Goal: Find specific page/section: Find specific page/section

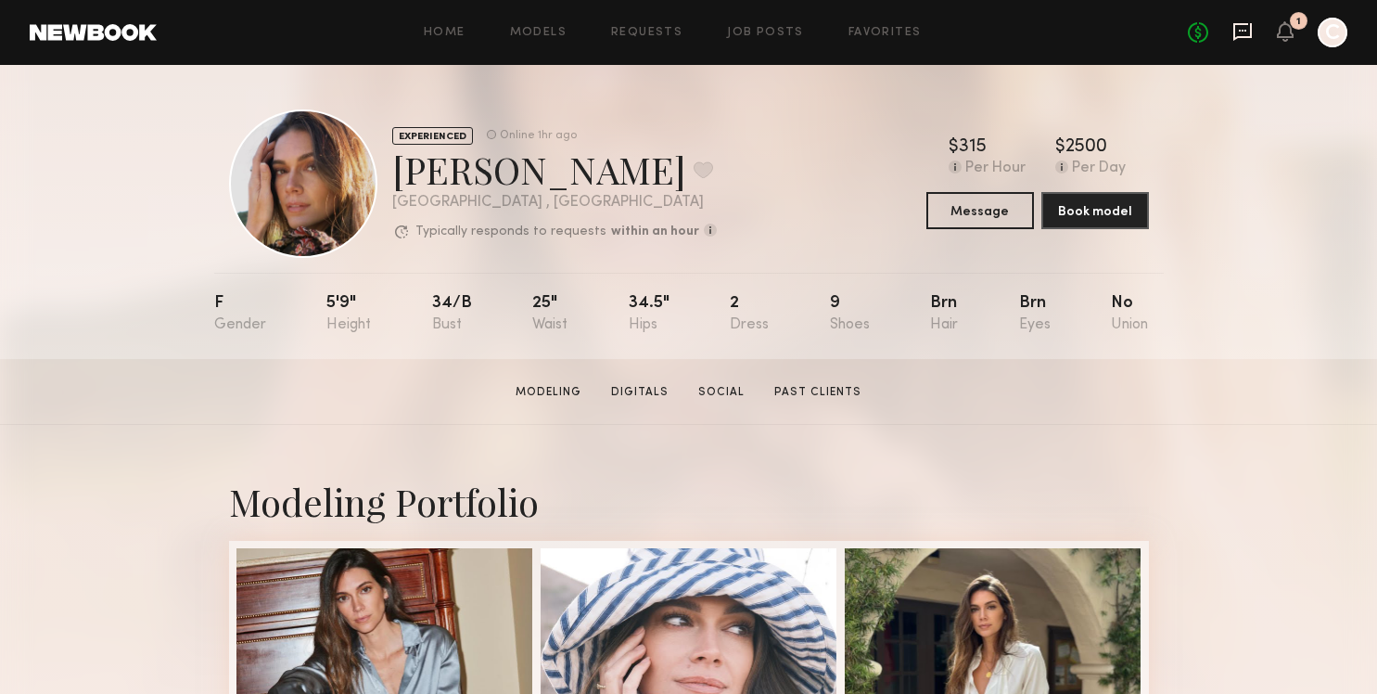
click at [1248, 32] on icon at bounding box center [1242, 31] width 20 height 20
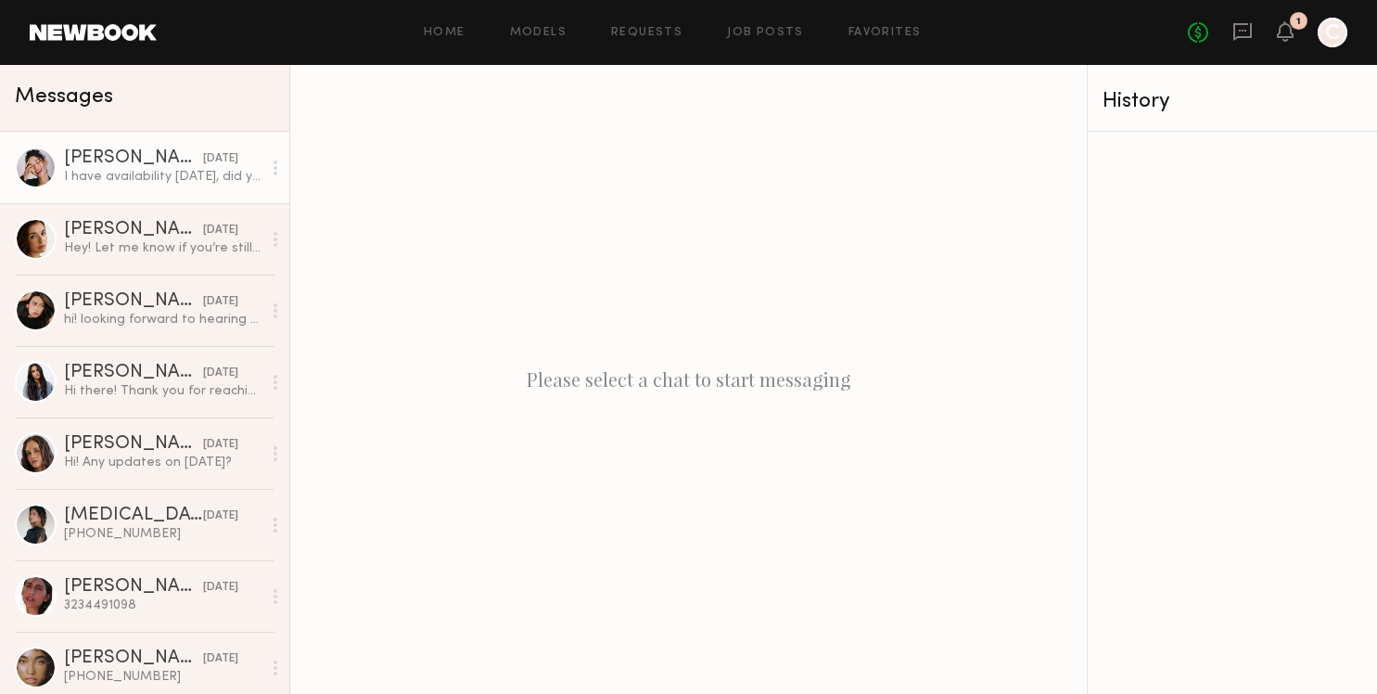
click at [123, 175] on div "I have availability tomorrow, did you still need a model?" at bounding box center [163, 177] width 198 height 18
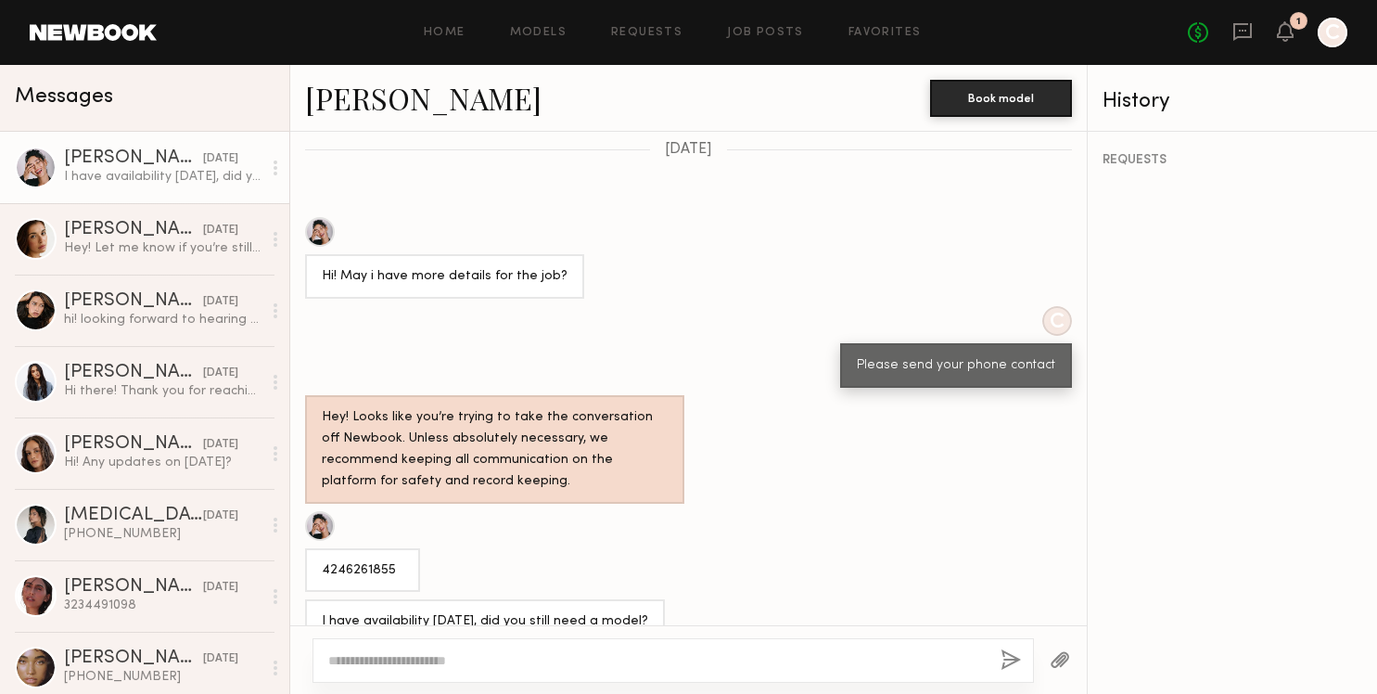
scroll to position [918, 0]
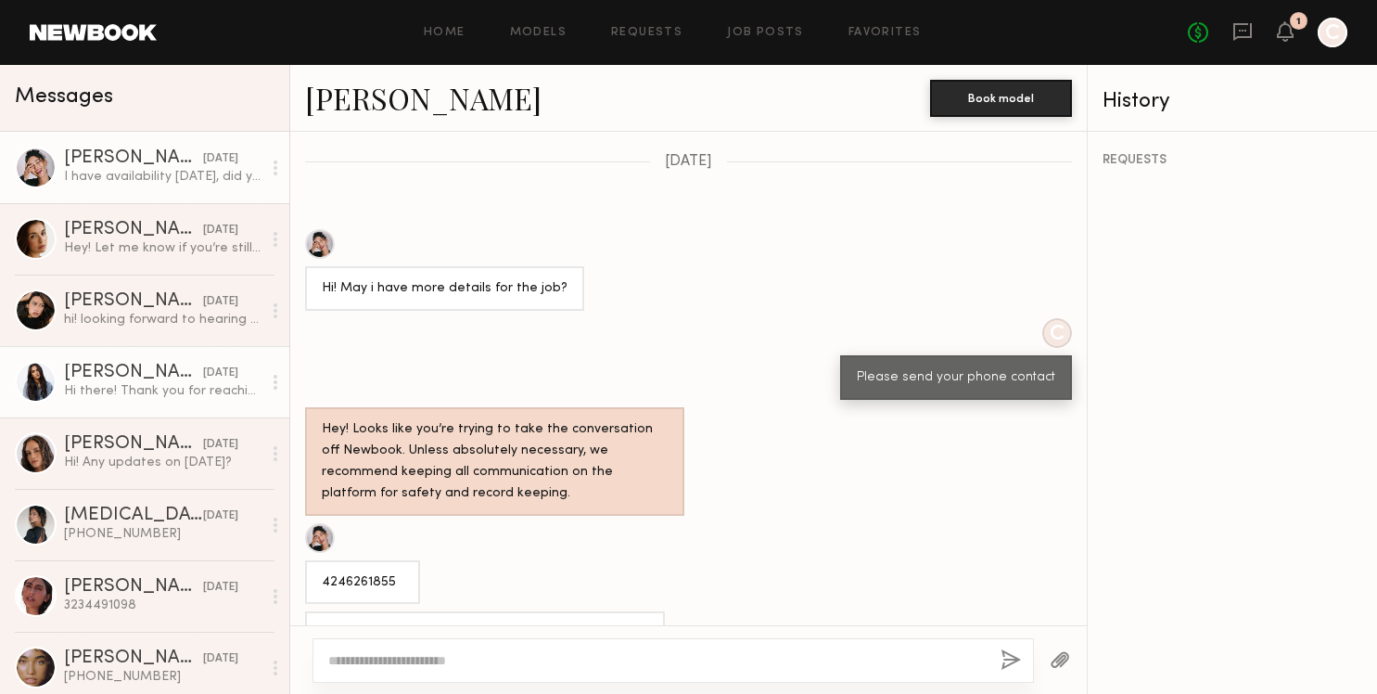
click at [121, 369] on div "Brianna G." at bounding box center [133, 372] width 139 height 19
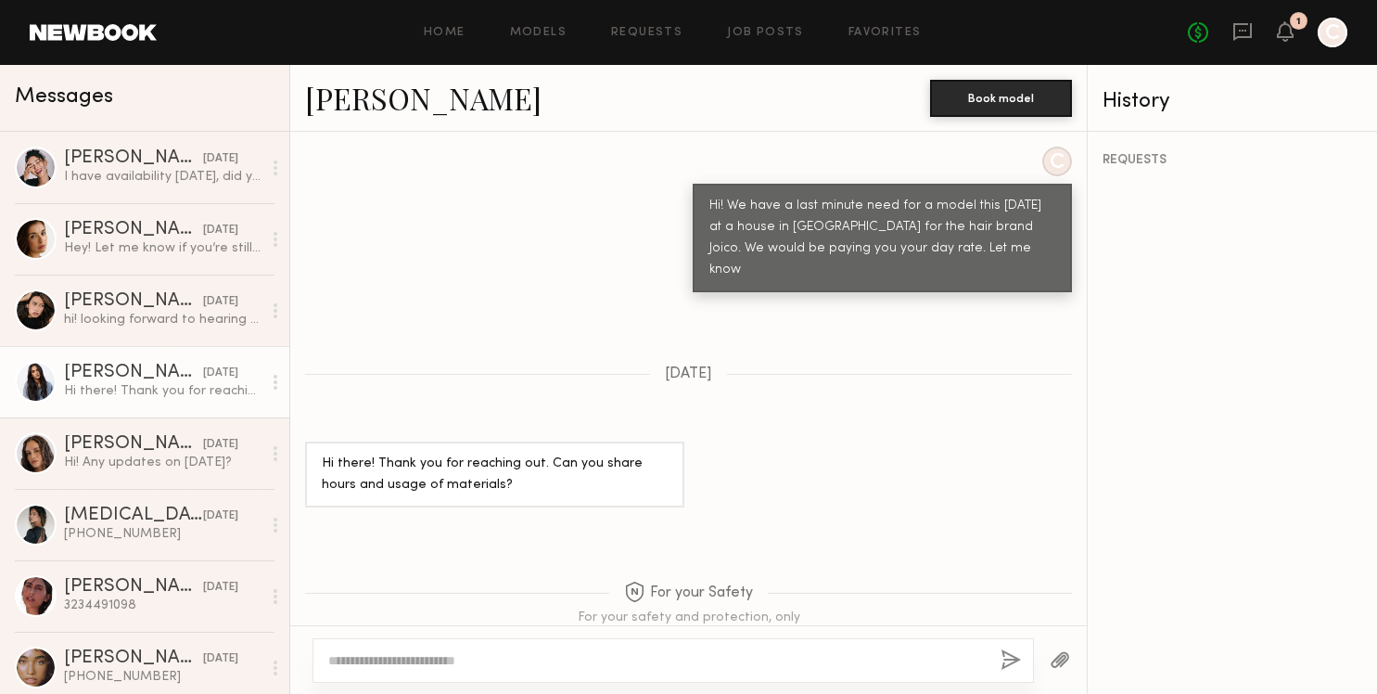
scroll to position [713, 0]
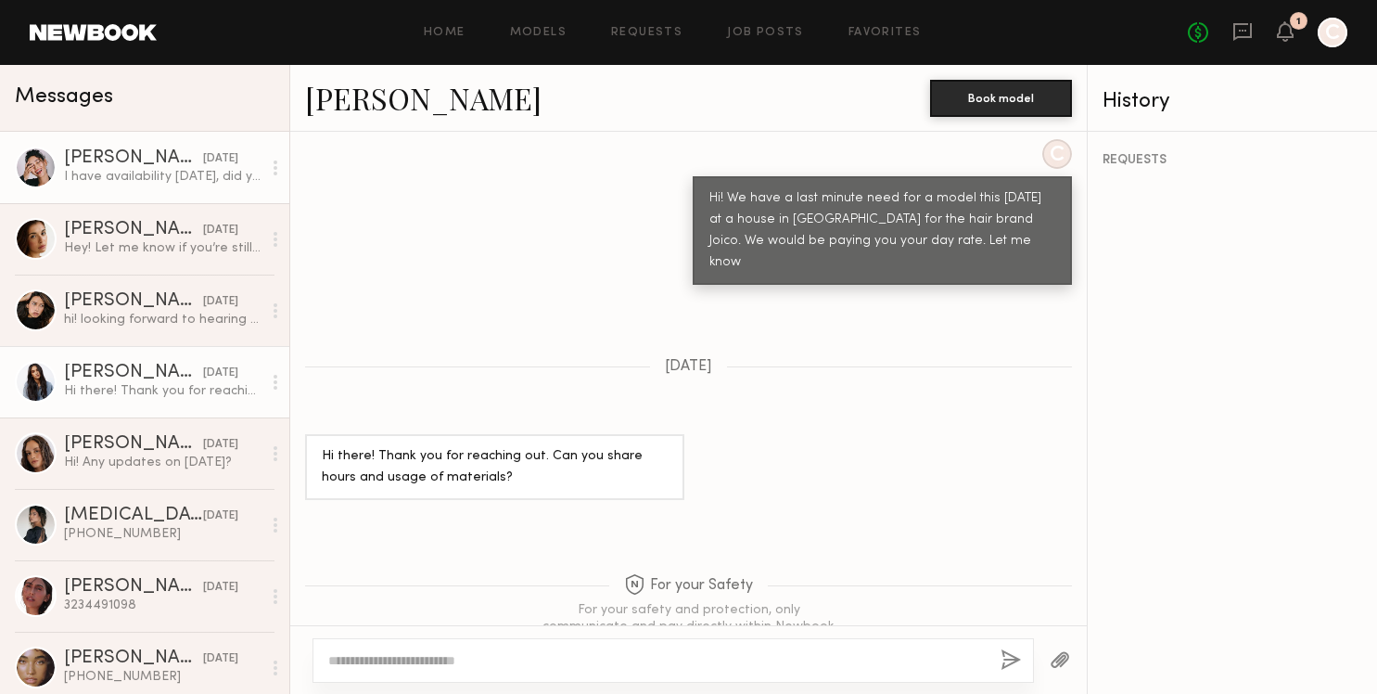
click at [134, 181] on div "I have availability tomorrow, did you still need a model?" at bounding box center [163, 177] width 198 height 18
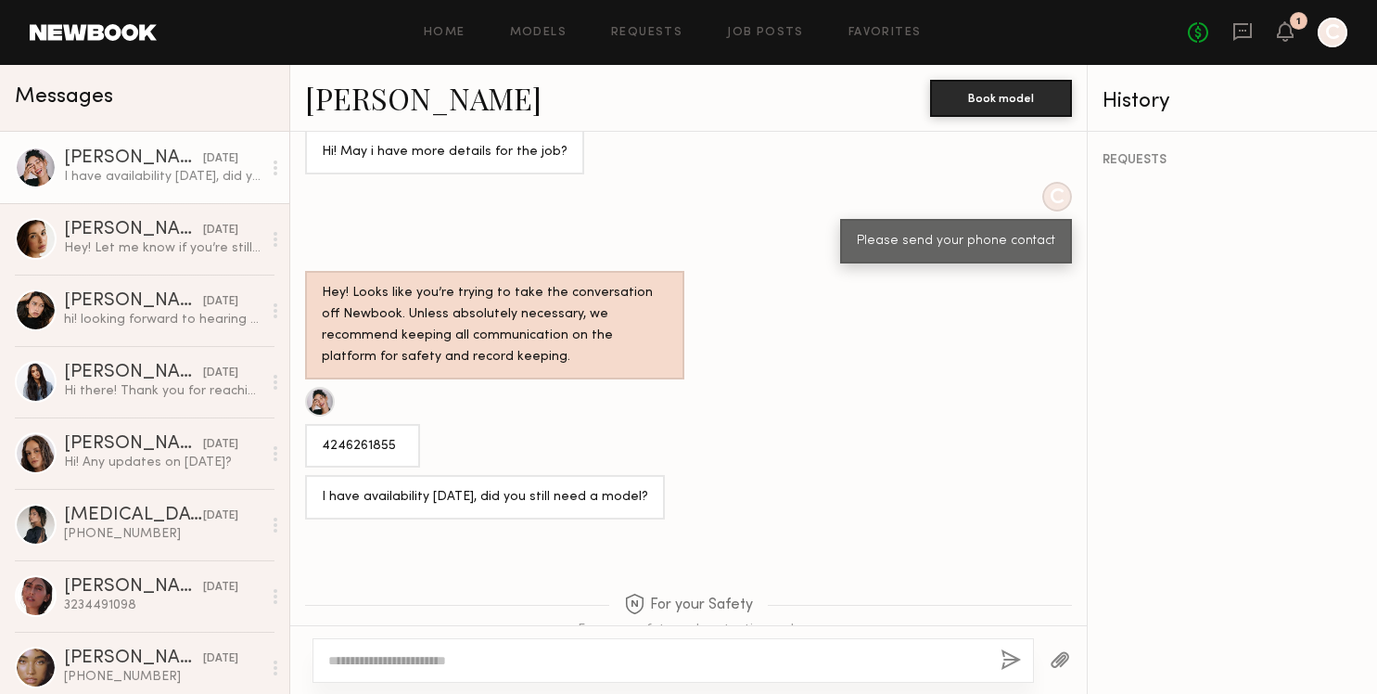
scroll to position [1074, 0]
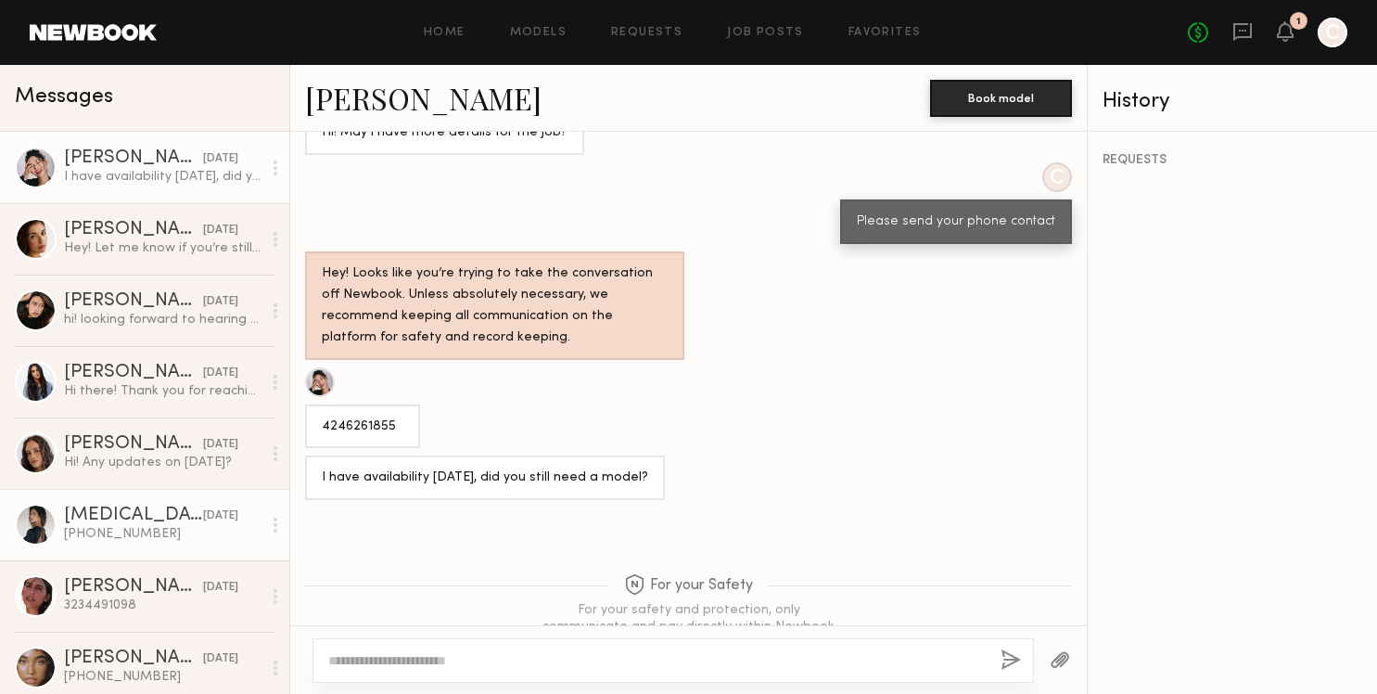
click at [98, 527] on div "(818) 912-0477" at bounding box center [163, 534] width 198 height 18
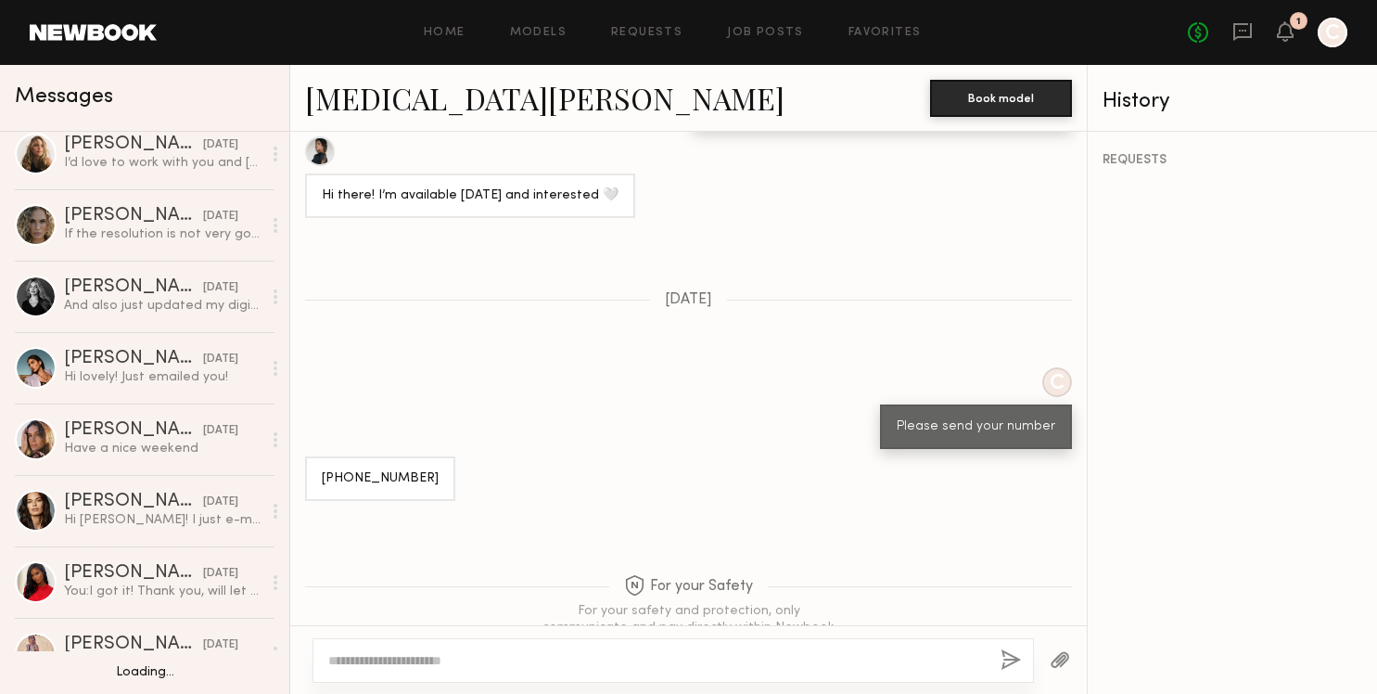
scroll to position [909, 0]
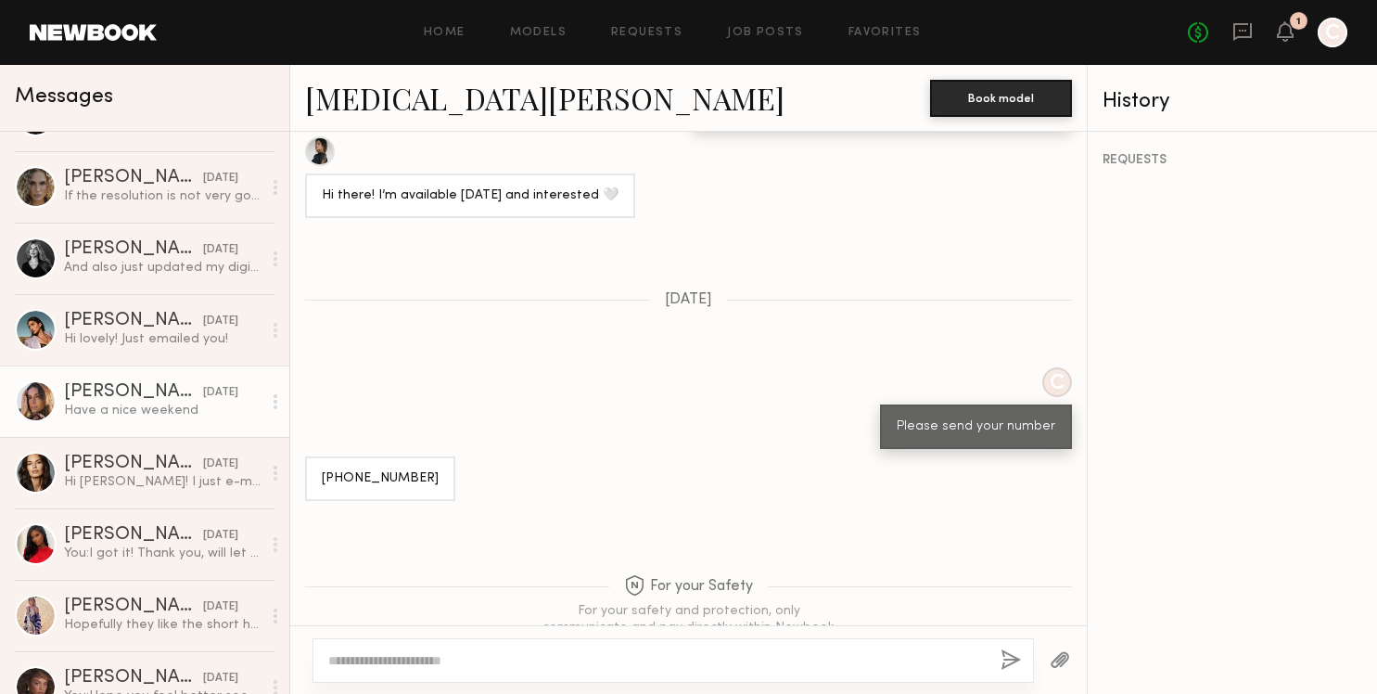
click at [123, 390] on div "Carrie A." at bounding box center [133, 392] width 139 height 19
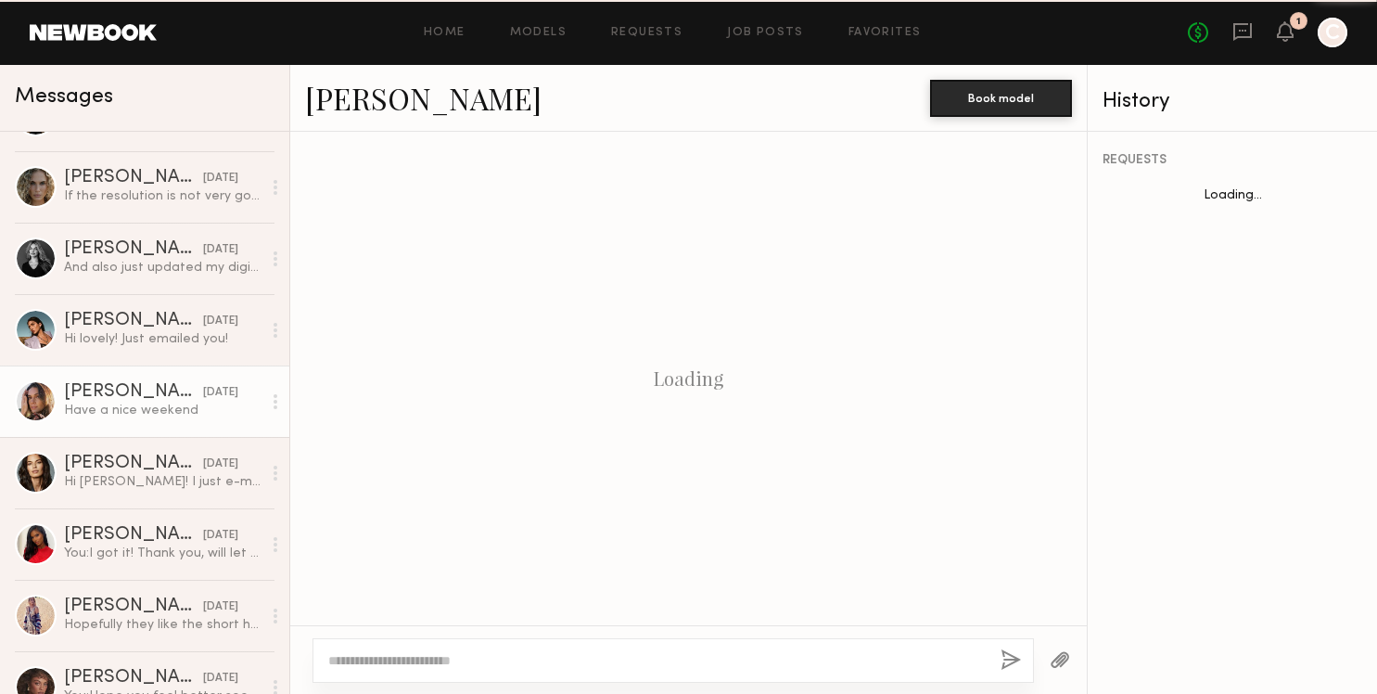
scroll to position [1733, 0]
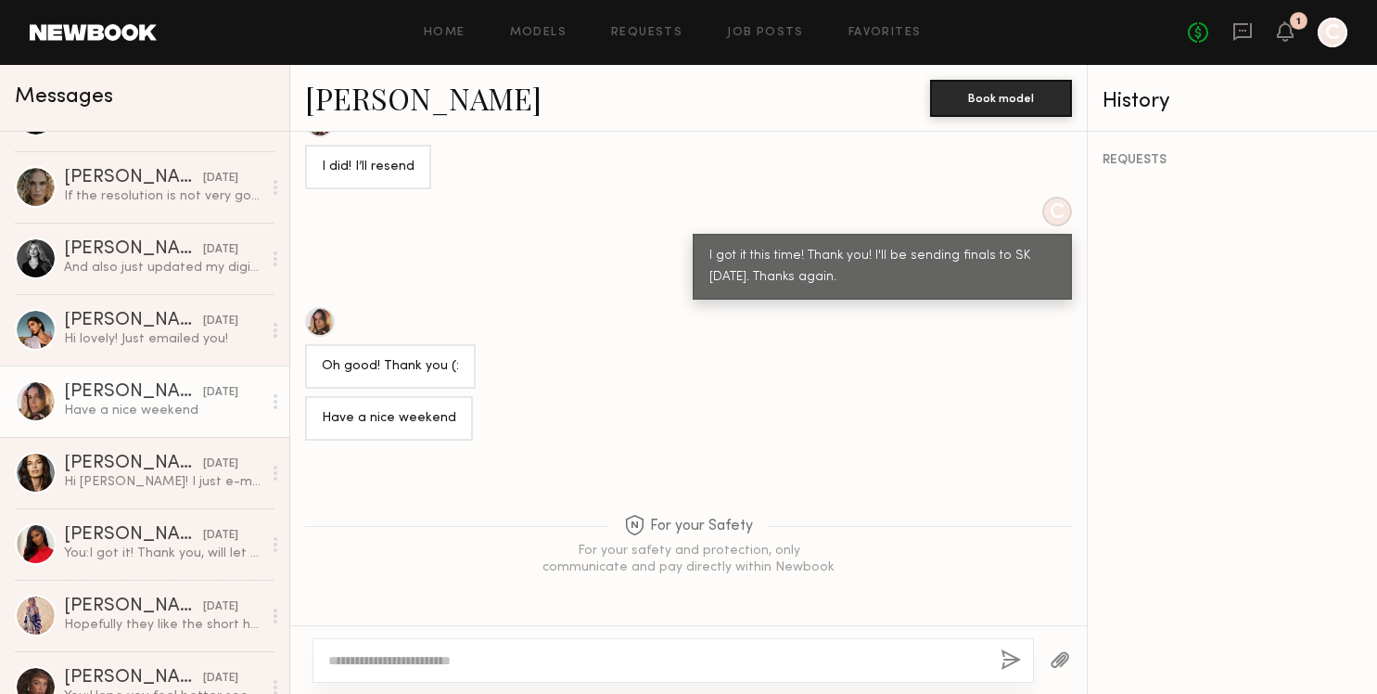
click at [376, 108] on link "Carrie A." at bounding box center [423, 98] width 236 height 40
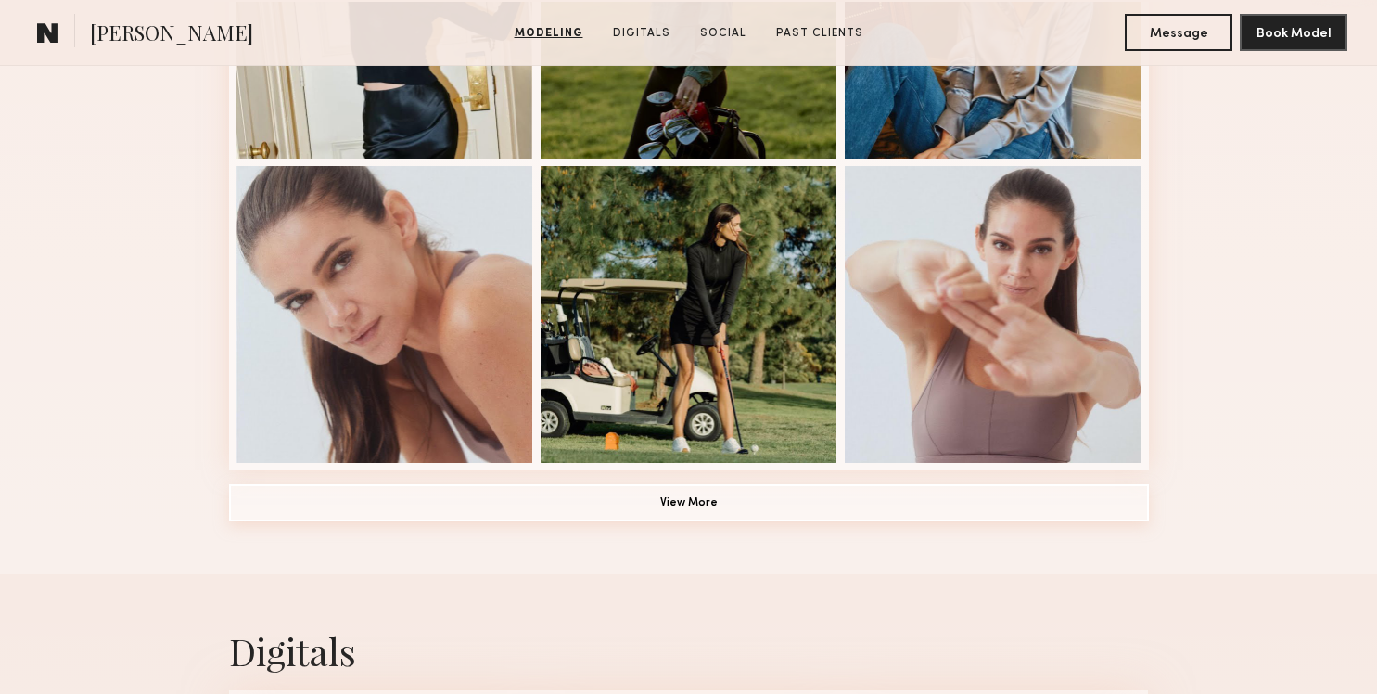
scroll to position [1345, 0]
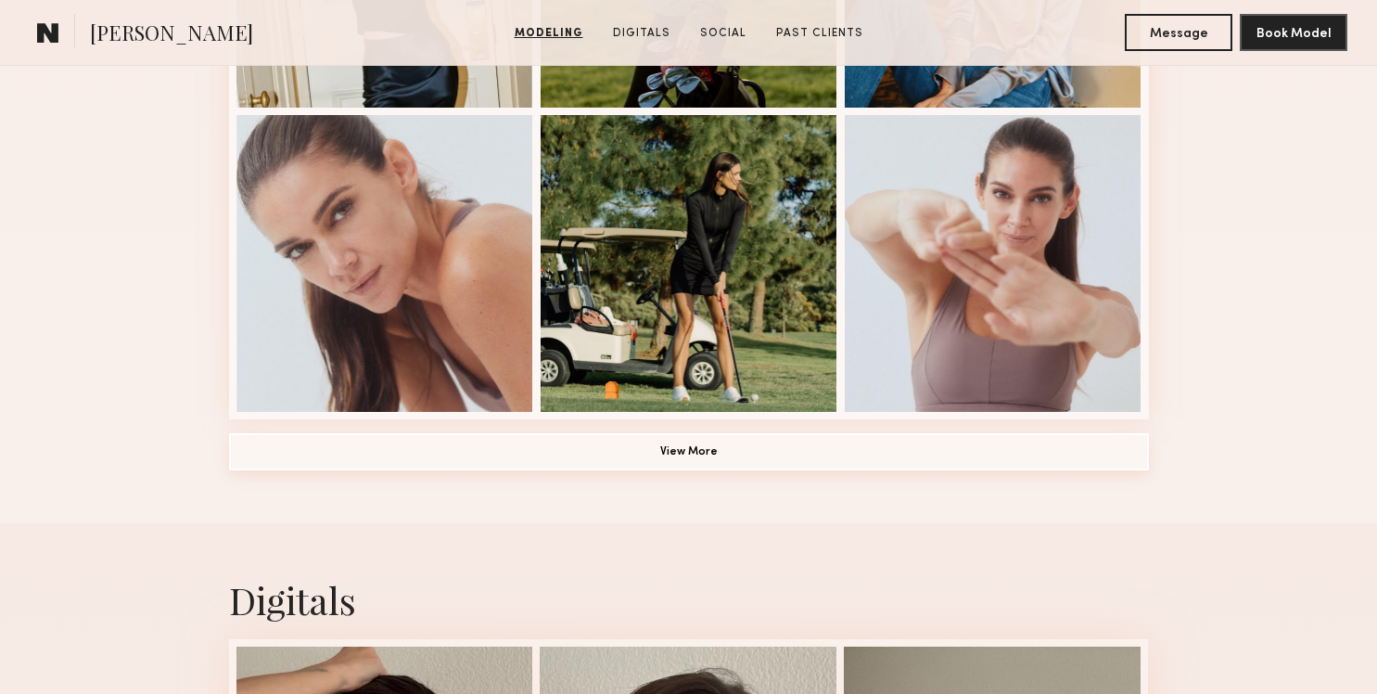
click at [678, 459] on button "View More" at bounding box center [689, 451] width 920 height 37
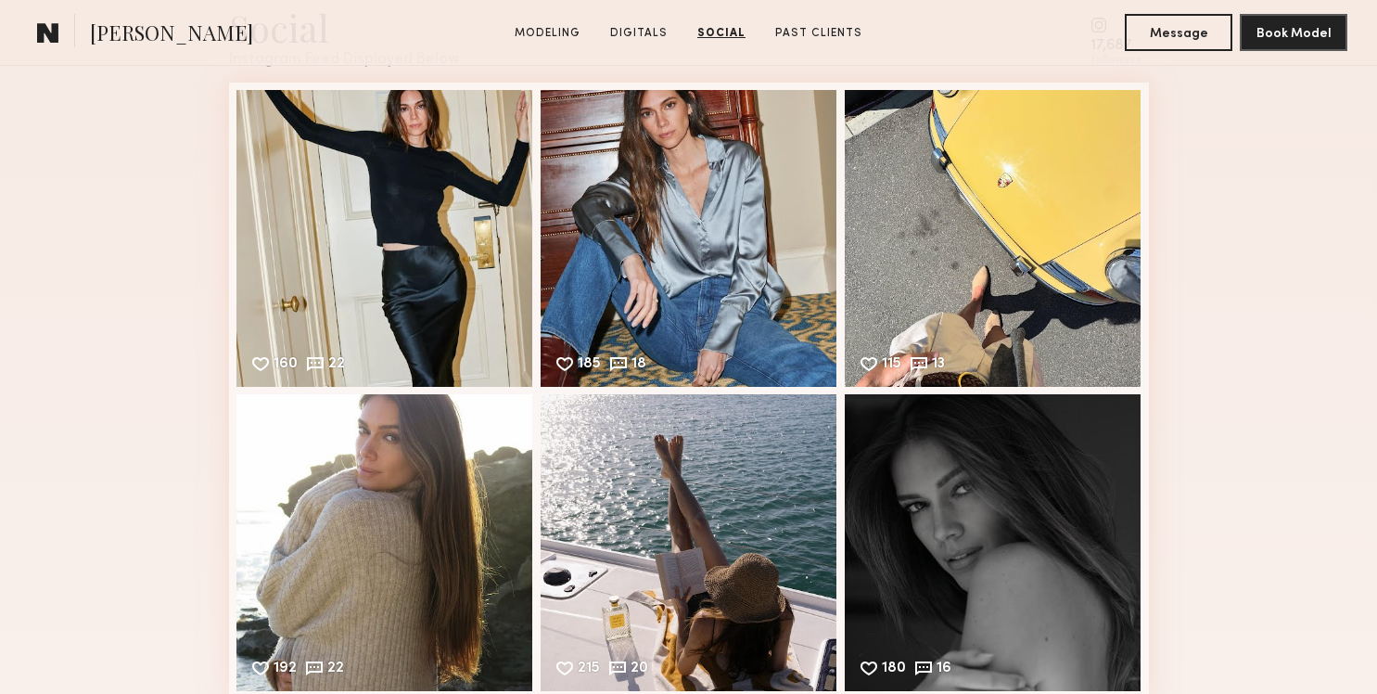
scroll to position [3860, 0]
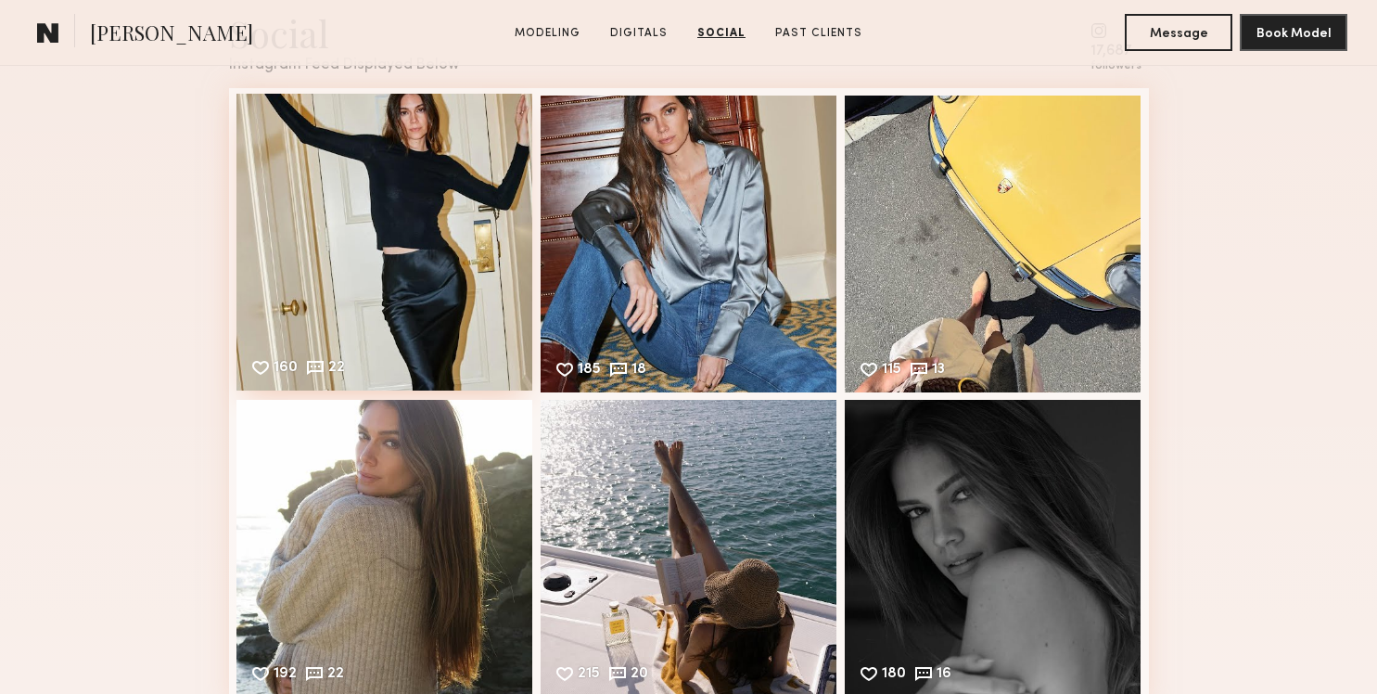
click at [387, 239] on div "160 22 Likes & comments displayed to show model’s engagement" at bounding box center [384, 242] width 297 height 297
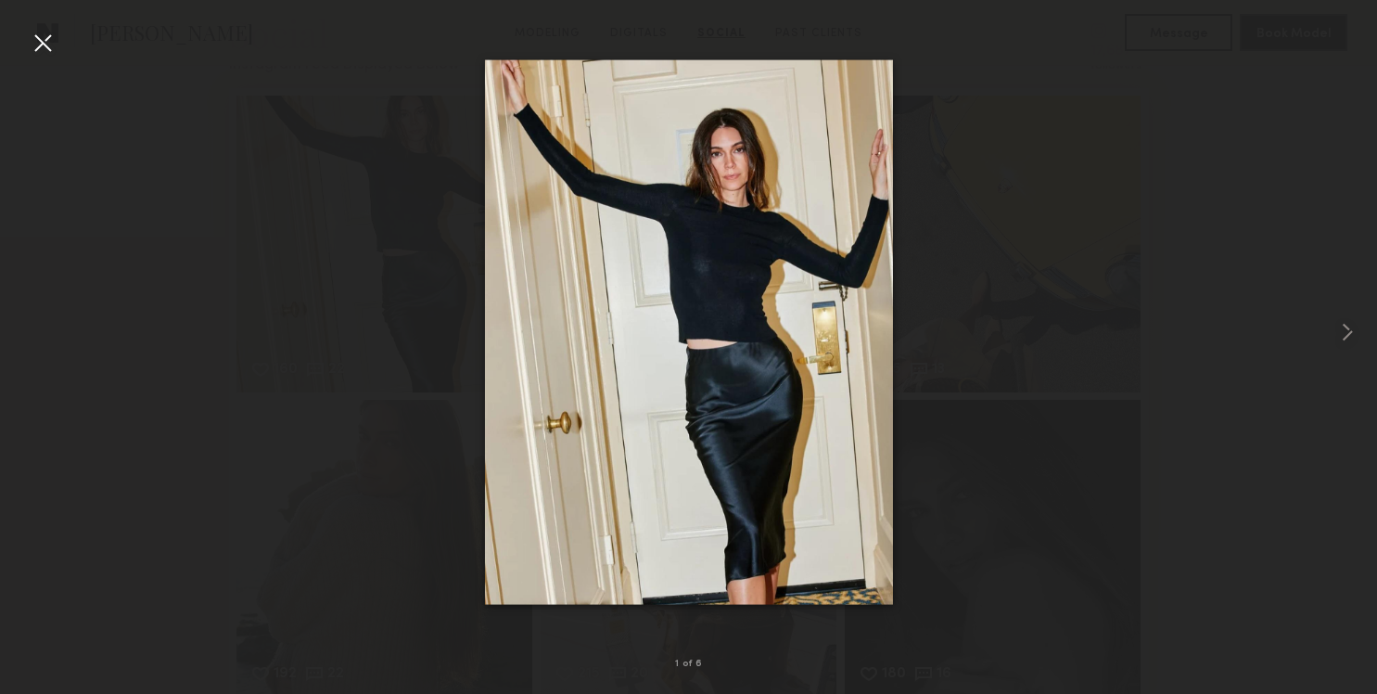
click at [40, 46] on div at bounding box center [43, 43] width 30 height 30
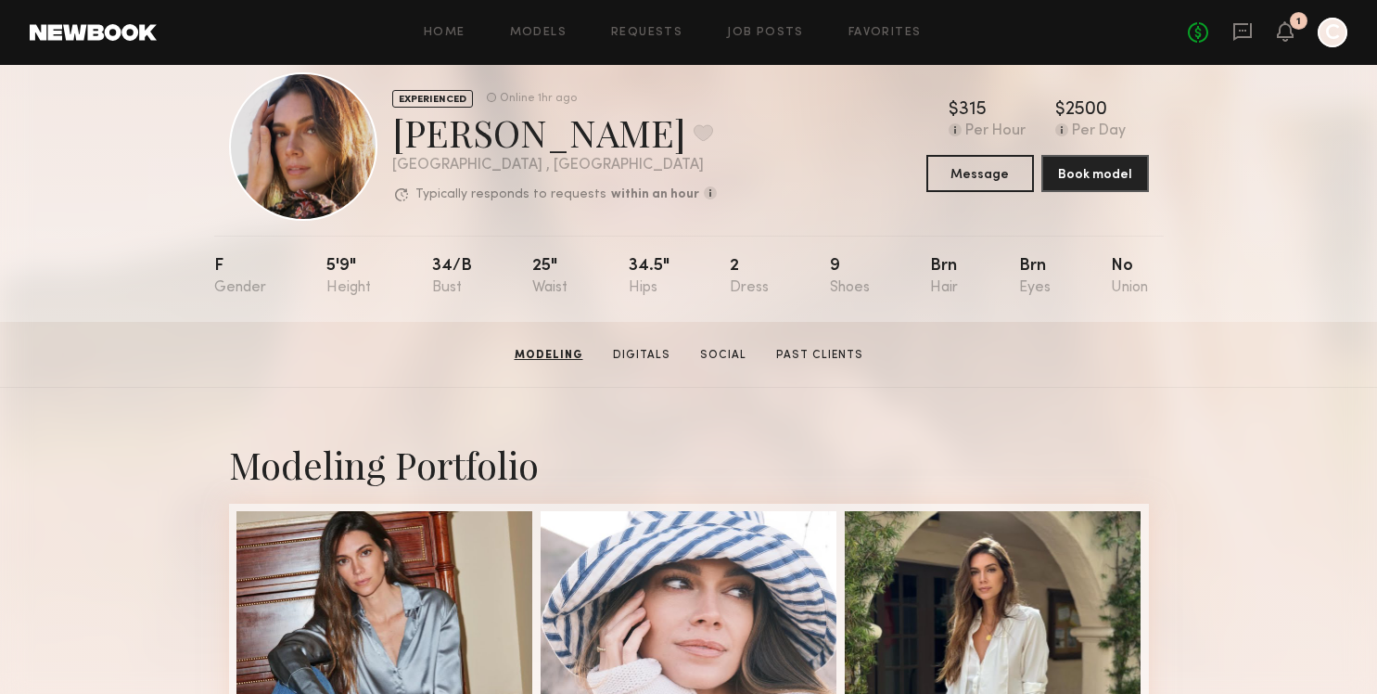
scroll to position [0, 0]
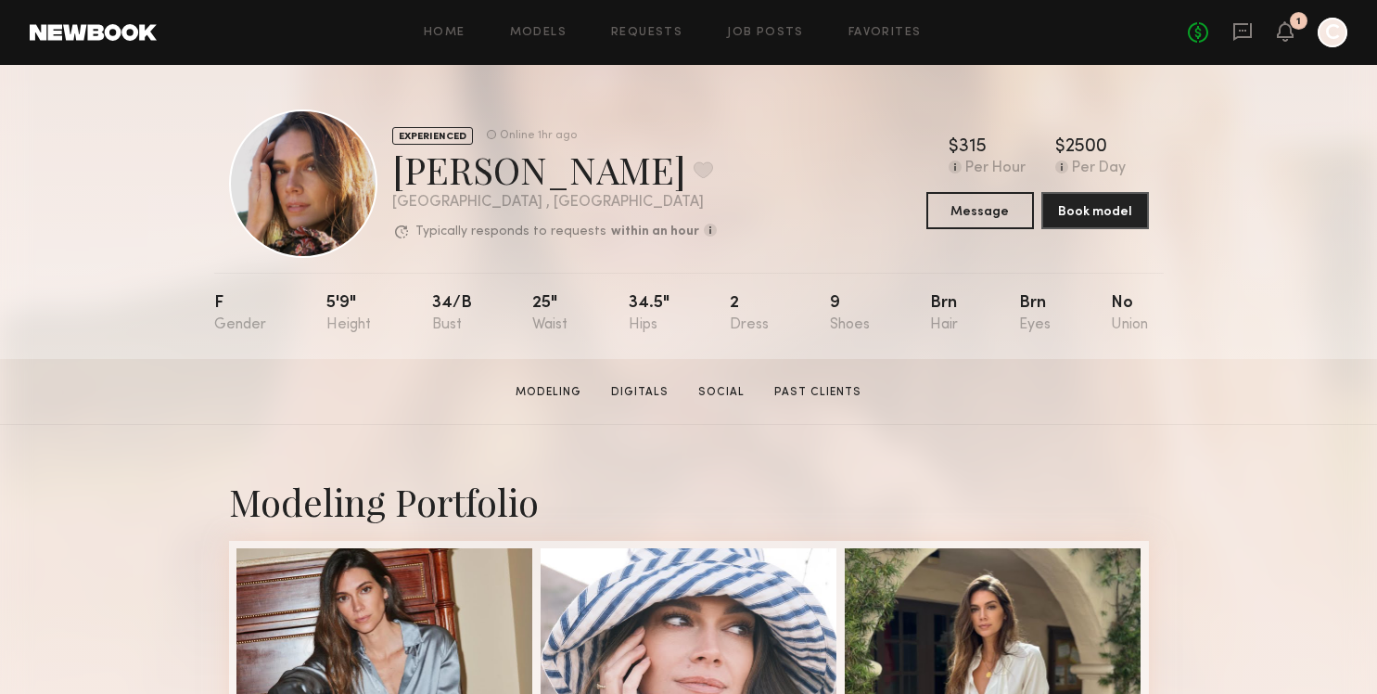
click at [273, 195] on div at bounding box center [303, 183] width 148 height 148
